Goal: Entertainment & Leisure: Consume media (video, audio)

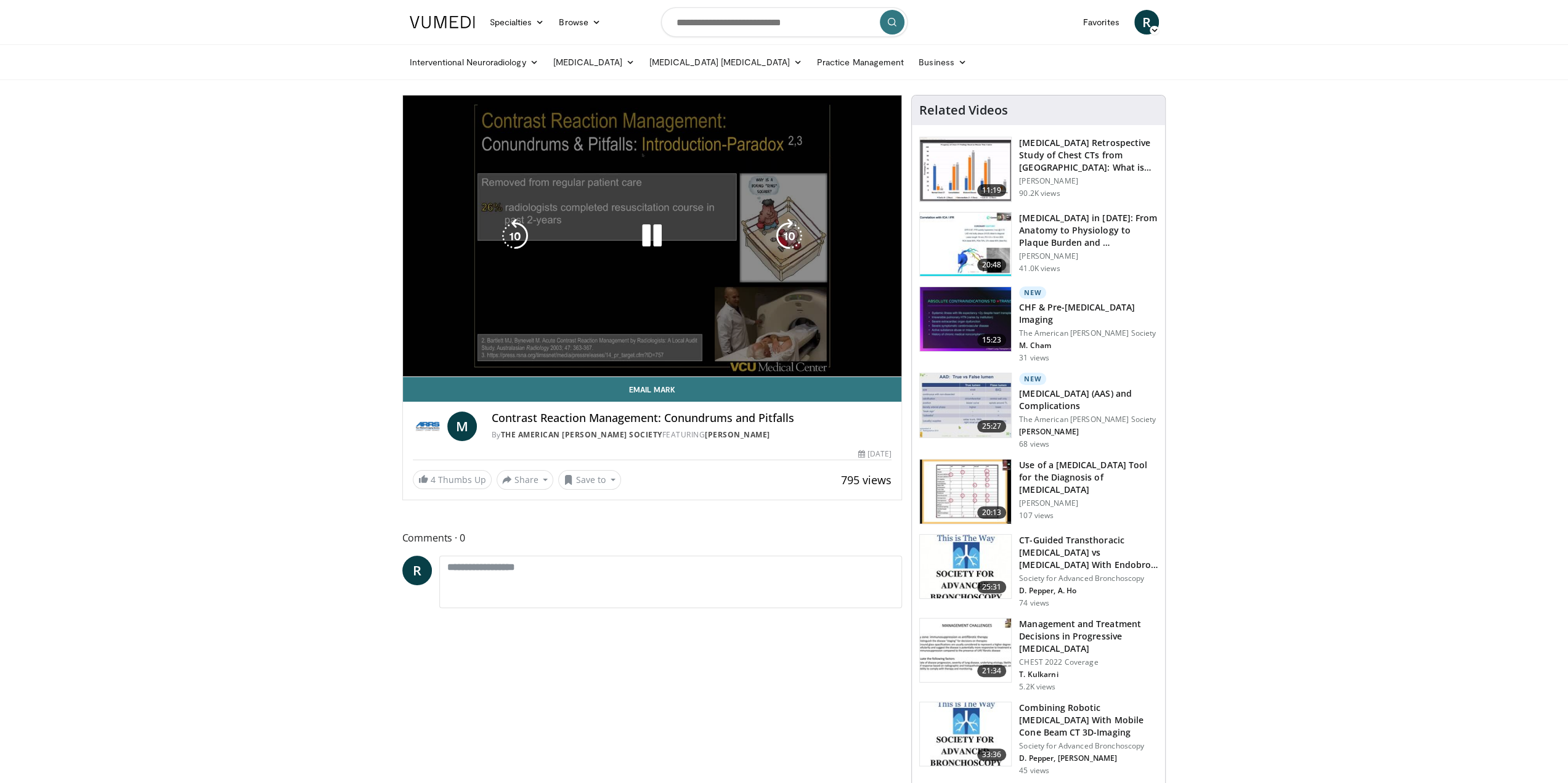
drag, startPoint x: 489, startPoint y: 363, endPoint x: 560, endPoint y: 362, distance: 71.0
click at [560, 376] on div "Current Time 0:13 / Duration 21:25 Pause Skip Backward Skip Forward Mute 100% L…" at bounding box center [652, 388] width 499 height 24
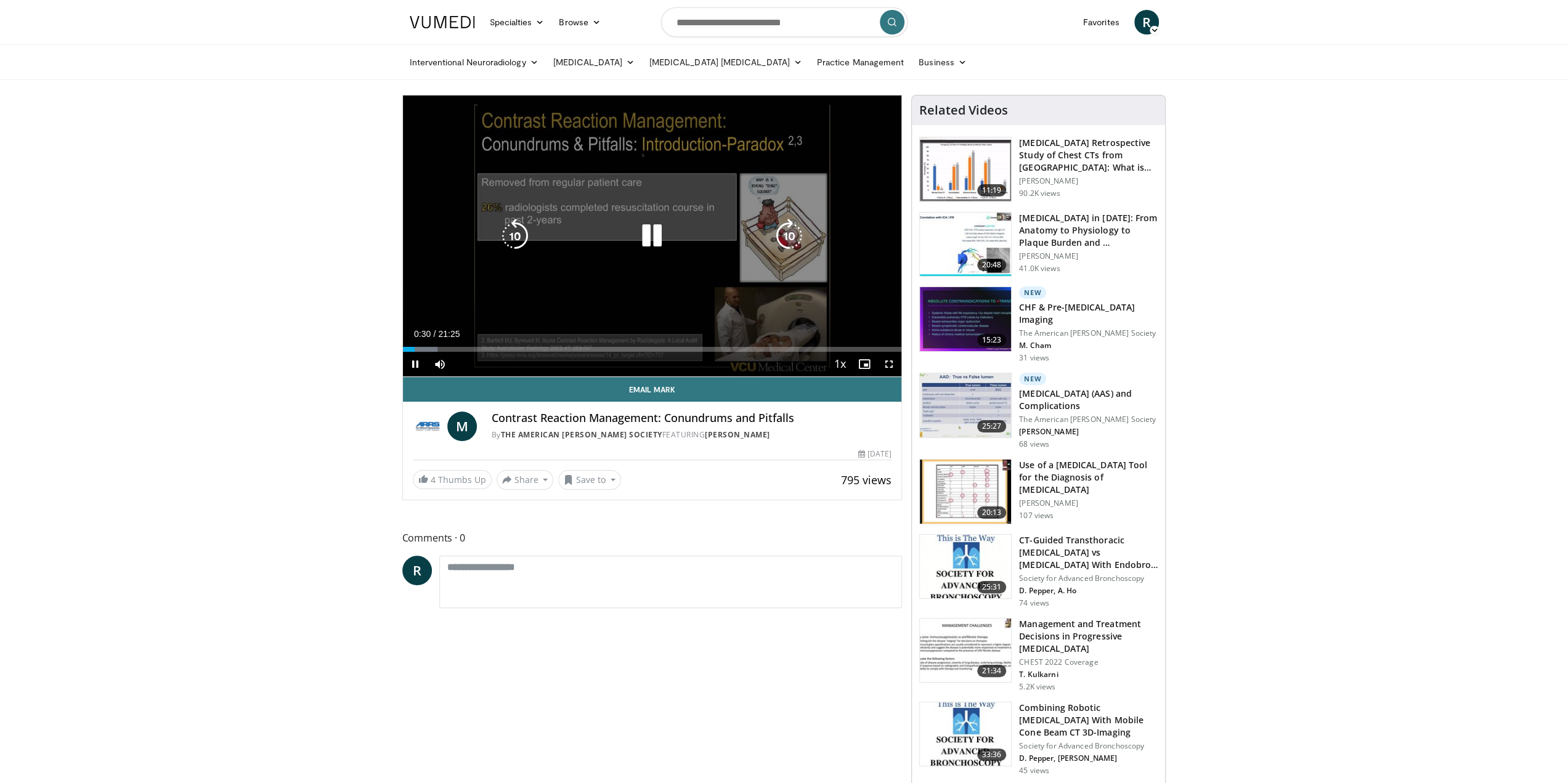
click at [659, 237] on icon "Video Player" at bounding box center [651, 236] width 35 height 35
drag, startPoint x: 648, startPoint y: 239, endPoint x: 588, endPoint y: 257, distance: 62.6
click at [645, 239] on icon "Video Player" at bounding box center [651, 236] width 35 height 35
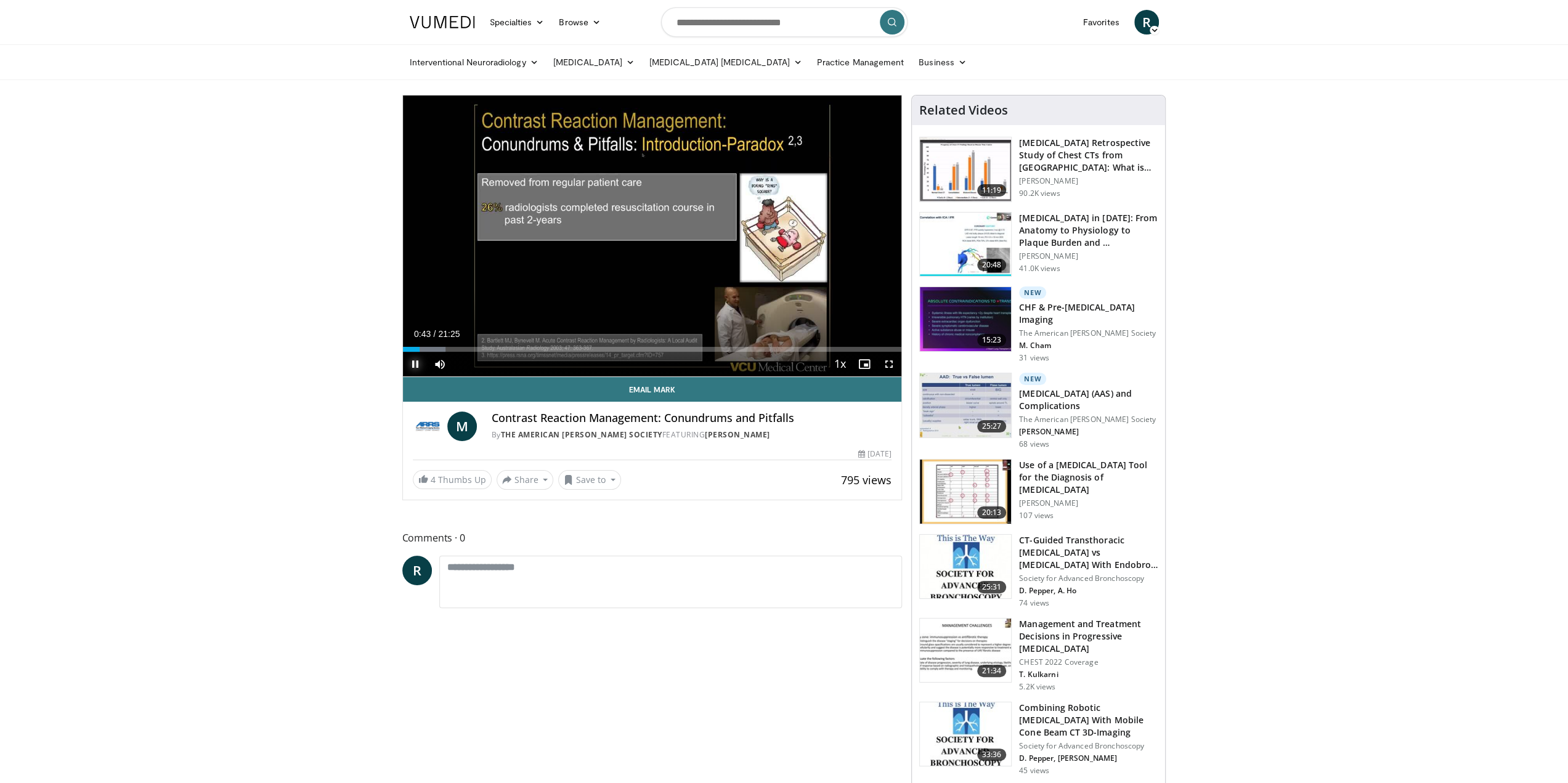
click at [412, 370] on span "Video Player" at bounding box center [415, 364] width 24 height 24
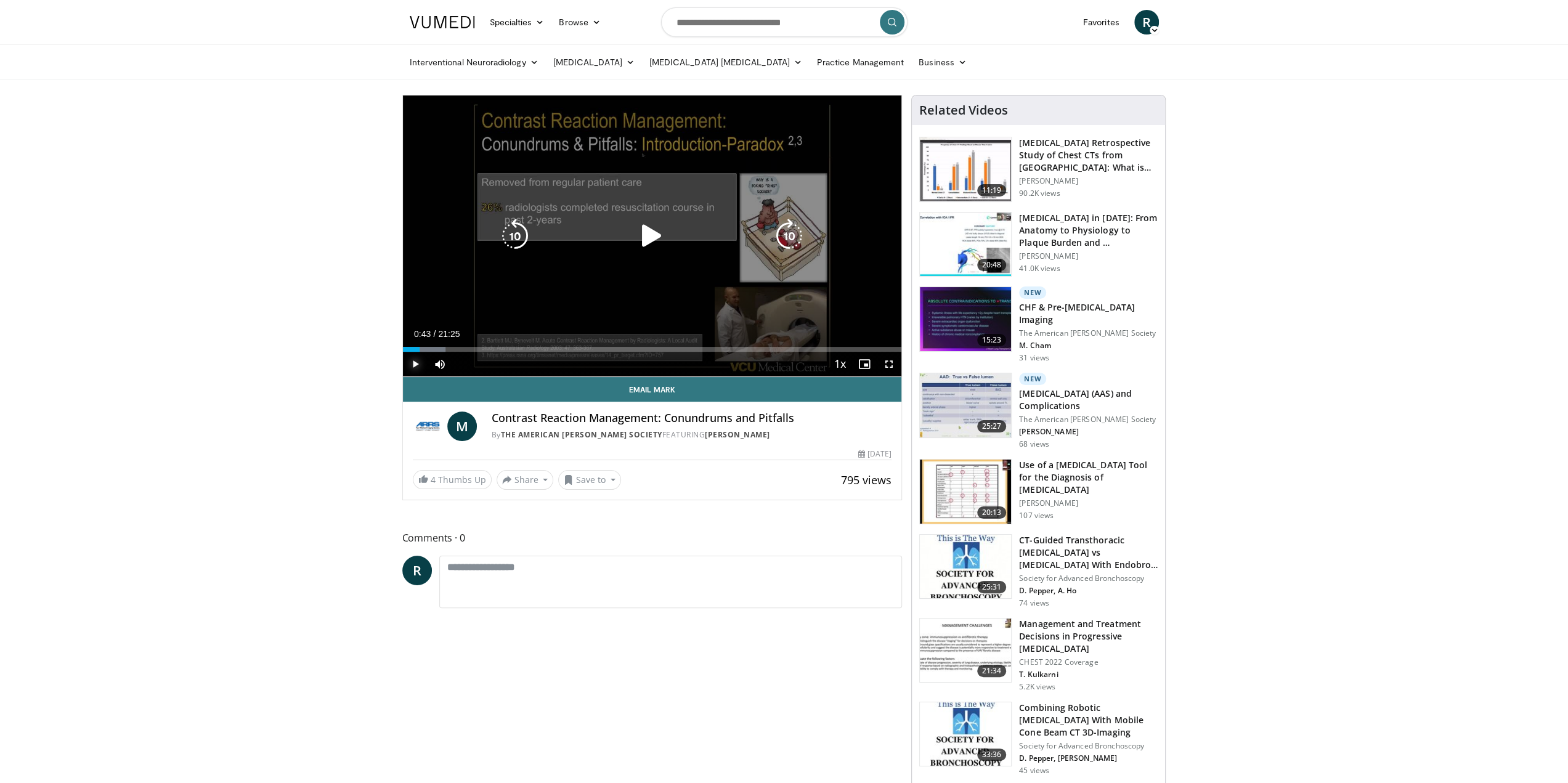
click at [411, 360] on span "Video Player" at bounding box center [415, 364] width 24 height 24
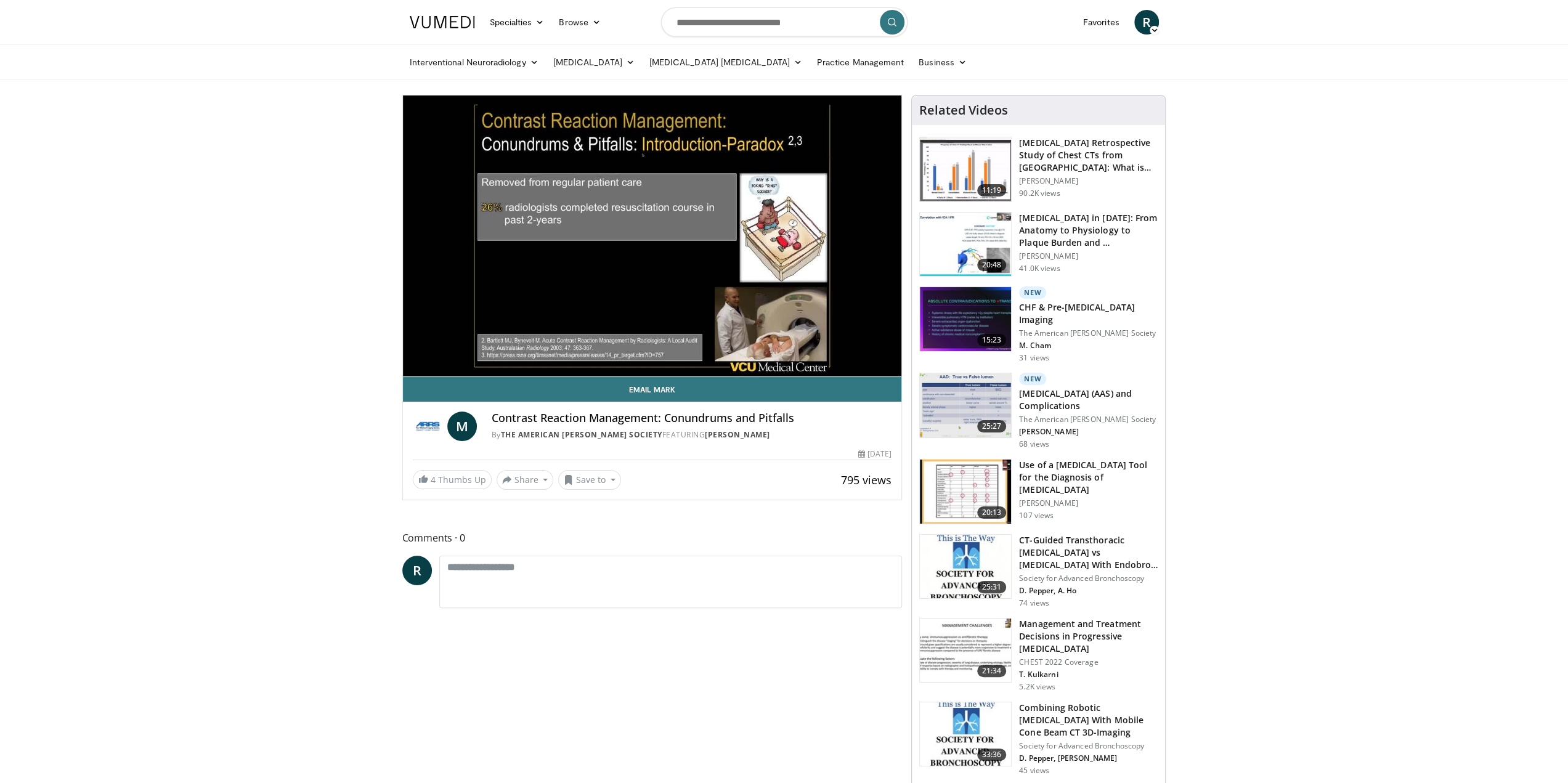
click at [443, 459] on div "795 views [DATE]" at bounding box center [652, 454] width 479 height 12
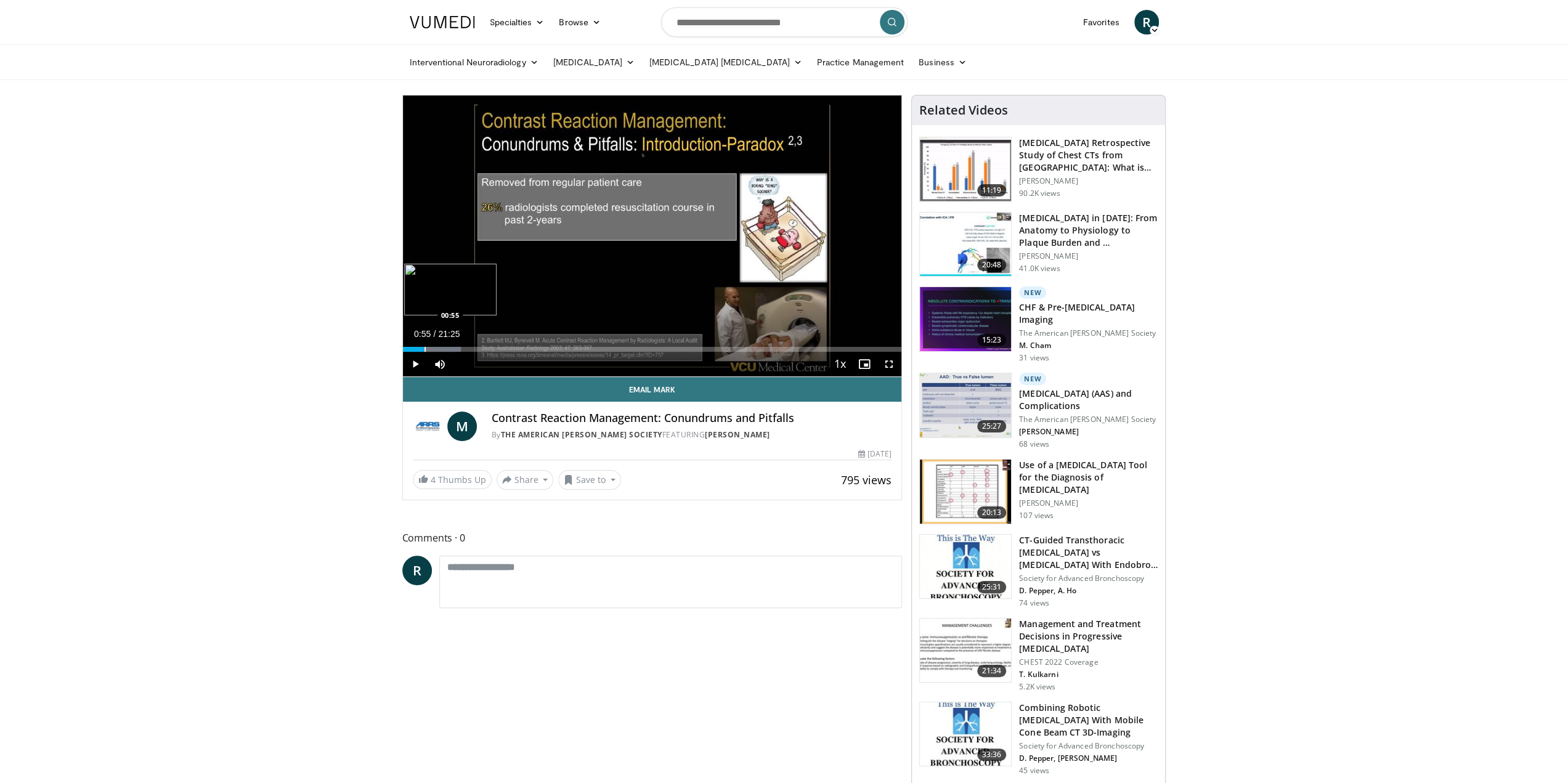
click at [425, 347] on div "Progress Bar" at bounding box center [425, 349] width 1 height 5
click at [420, 347] on div "Progress Bar" at bounding box center [420, 349] width 1 height 5
click at [415, 347] on div "Progress Bar" at bounding box center [415, 349] width 1 height 5
click at [419, 360] on span "Video Player" at bounding box center [415, 364] width 24 height 24
